Goal: Information Seeking & Learning: Learn about a topic

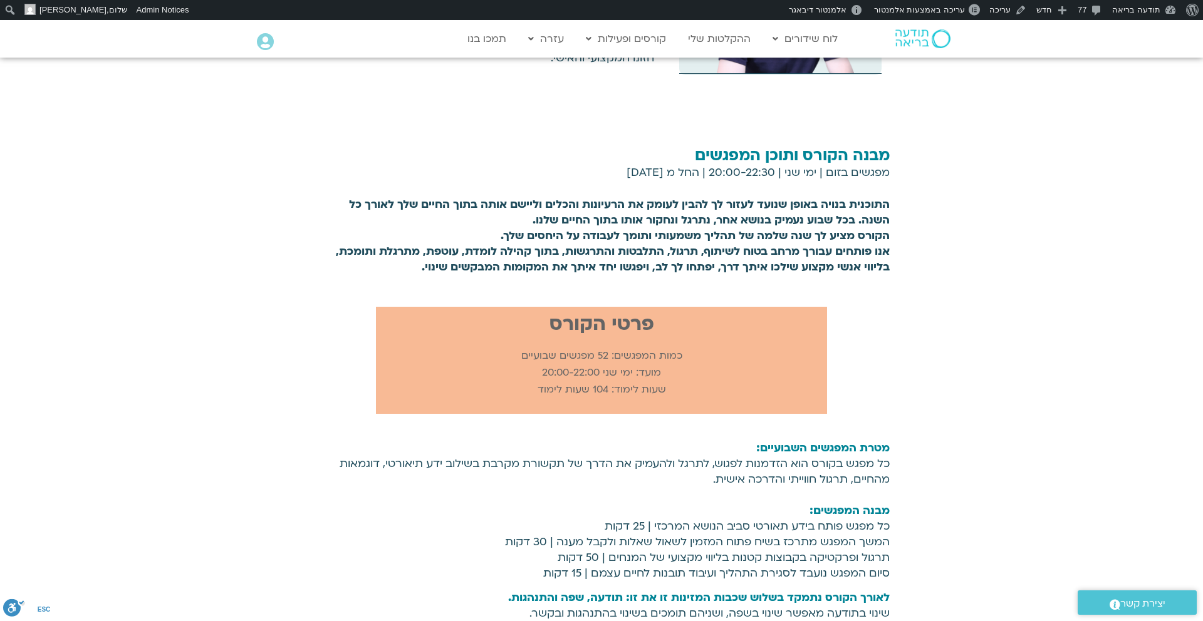
scroll to position [2909, 0]
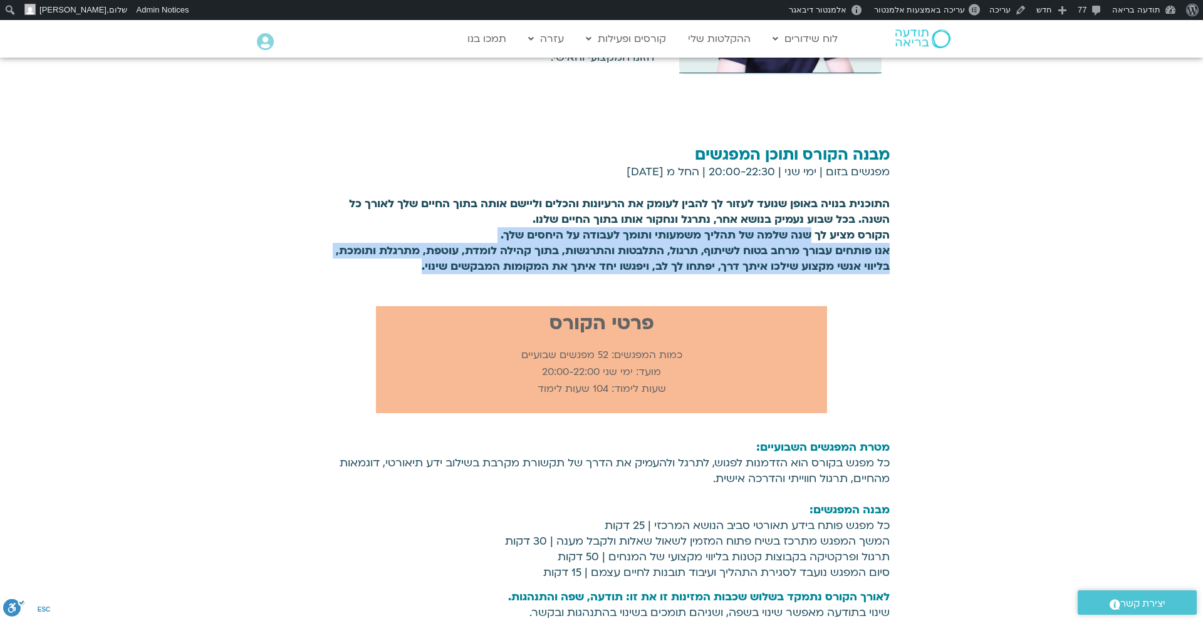
drag, startPoint x: 809, startPoint y: 266, endPoint x: 789, endPoint y: 310, distance: 48.5
click at [789, 283] on div "התוכנית בנויה באופן שנועד לעזור לך להבין לעומק את הרעיונות והכלים וליישם אותה ב…" at bounding box center [601, 238] width 576 height 90
copy b "שנה שלמה של תהליך משמעותי ותומך לעבודה על היחסים שלך. אנו פותחים עבורך מרחב בטו…"
